Goal: Transaction & Acquisition: Book appointment/travel/reservation

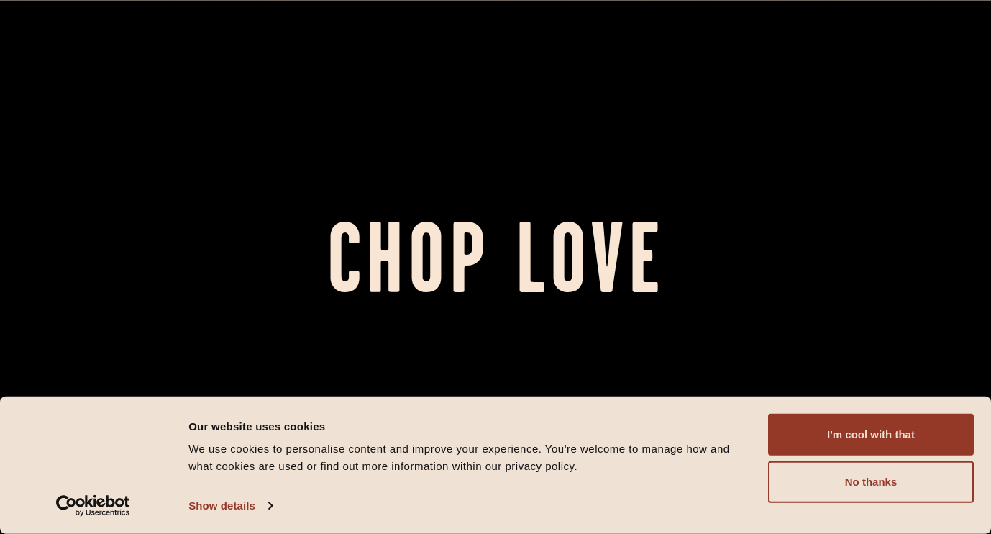
click at [903, 435] on button "I'm cool with that" at bounding box center [871, 435] width 206 height 42
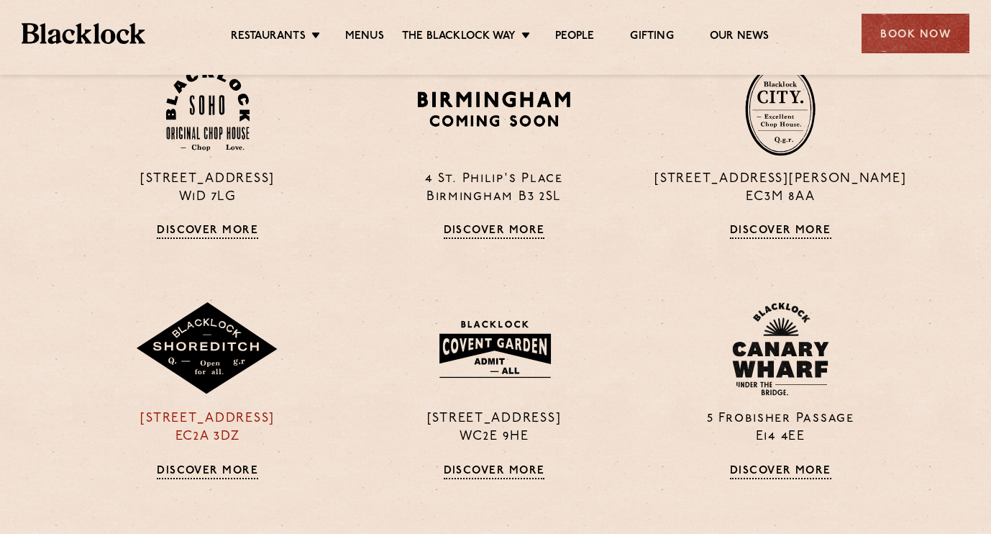
scroll to position [1048, 1]
click at [199, 472] on link "Discover More" at bounding box center [207, 471] width 101 height 14
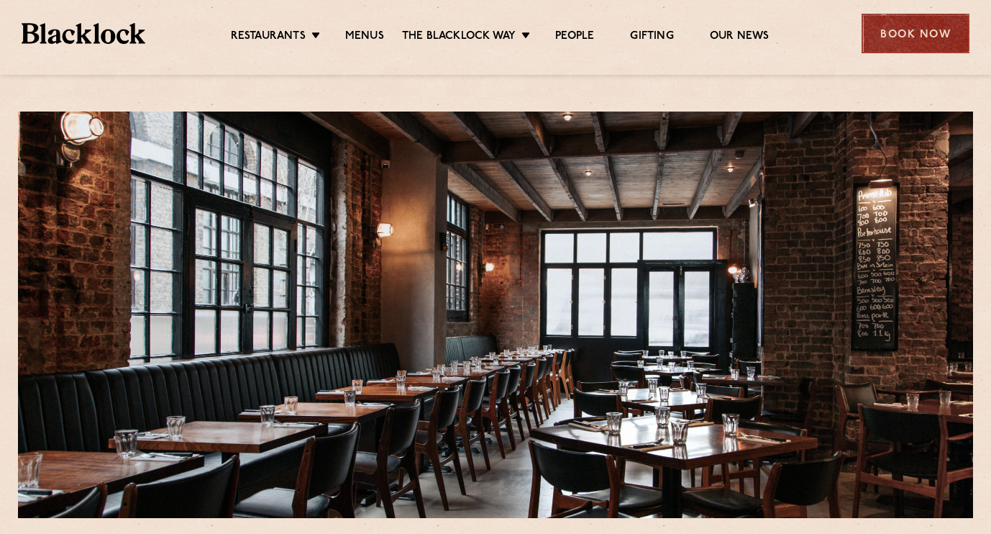
click at [900, 37] on div "Book Now" at bounding box center [916, 34] width 108 height 40
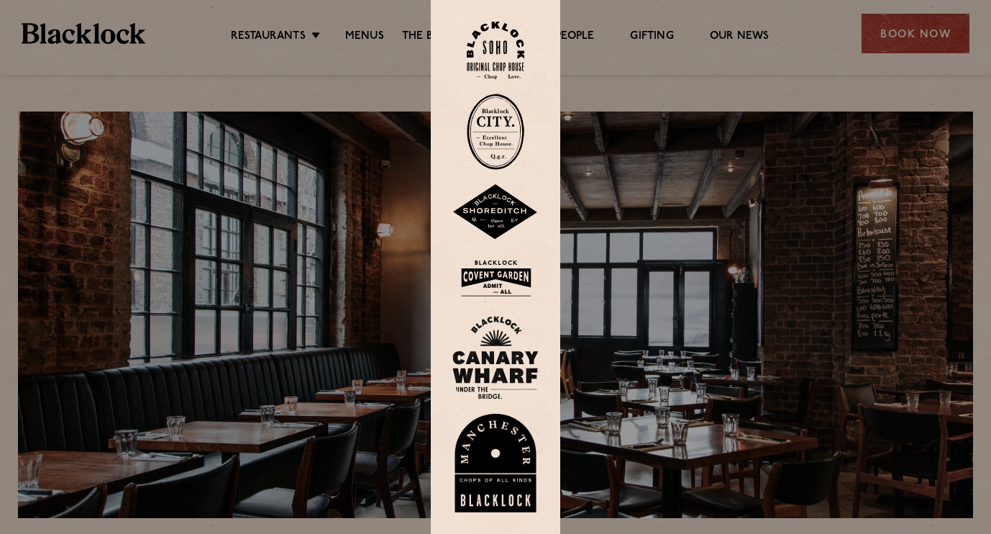
click at [491, 210] on img at bounding box center [495, 212] width 86 height 56
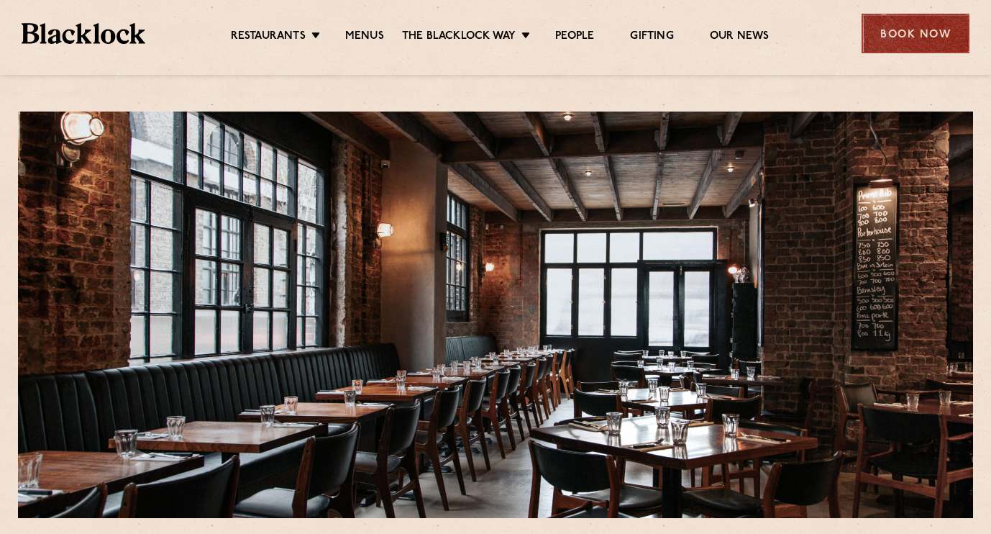
click at [910, 39] on div "Book Now" at bounding box center [916, 34] width 108 height 40
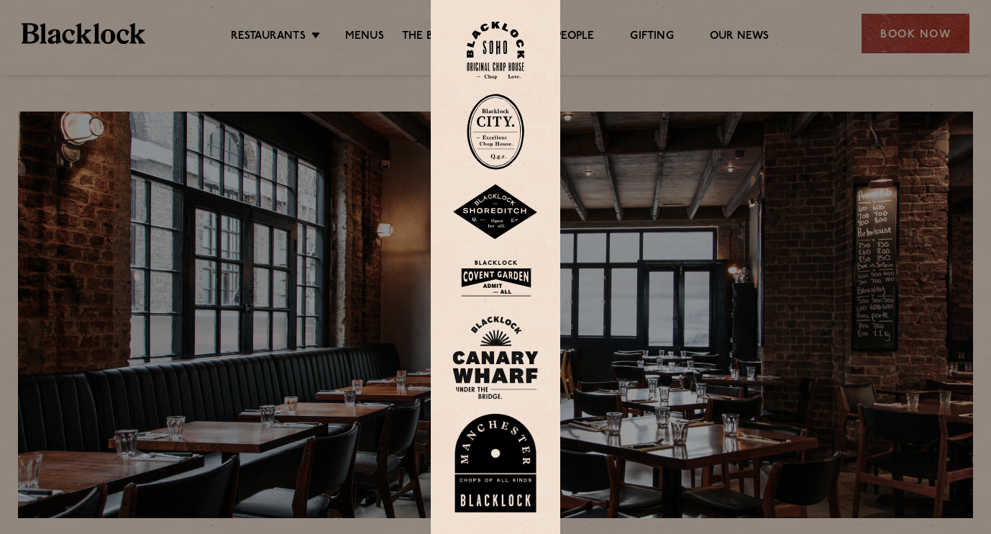
click at [501, 115] on img at bounding box center [496, 131] width 58 height 76
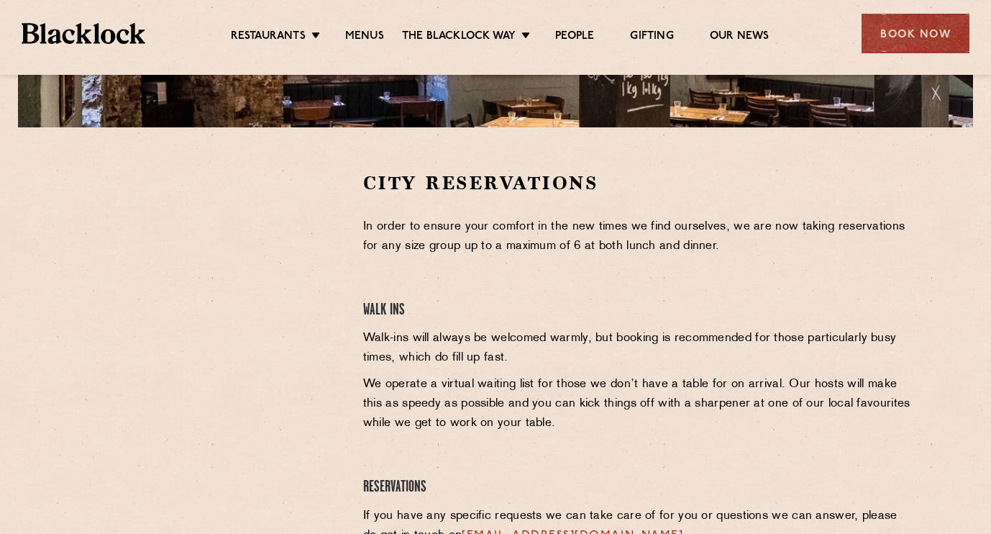
scroll to position [391, 0]
